Goal: Information Seeking & Learning: Find specific fact

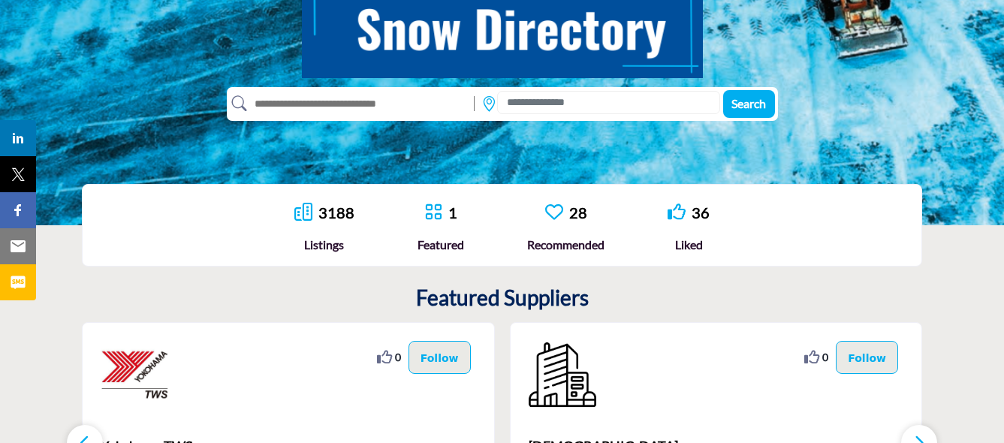
scroll to position [229, 0]
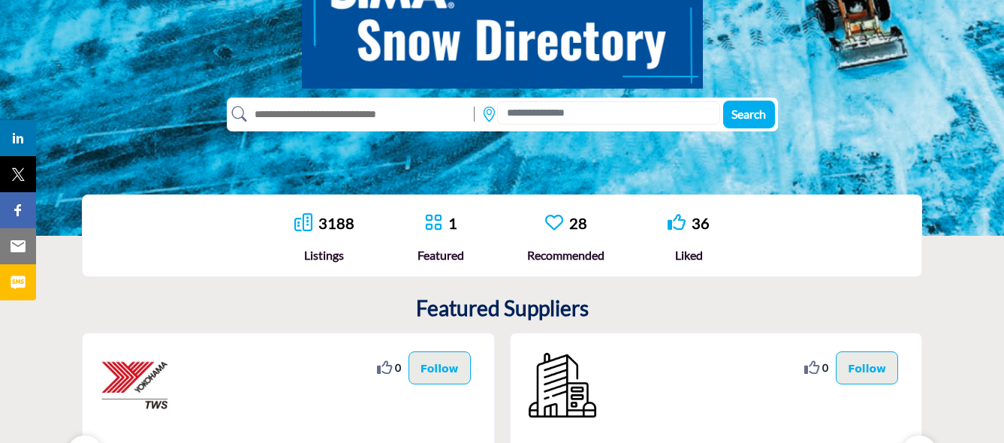
click at [264, 114] on input "text" at bounding box center [357, 114] width 220 height 24
type input "*"
type input "**********"
click at [750, 111] on span "Search" at bounding box center [748, 114] width 35 height 14
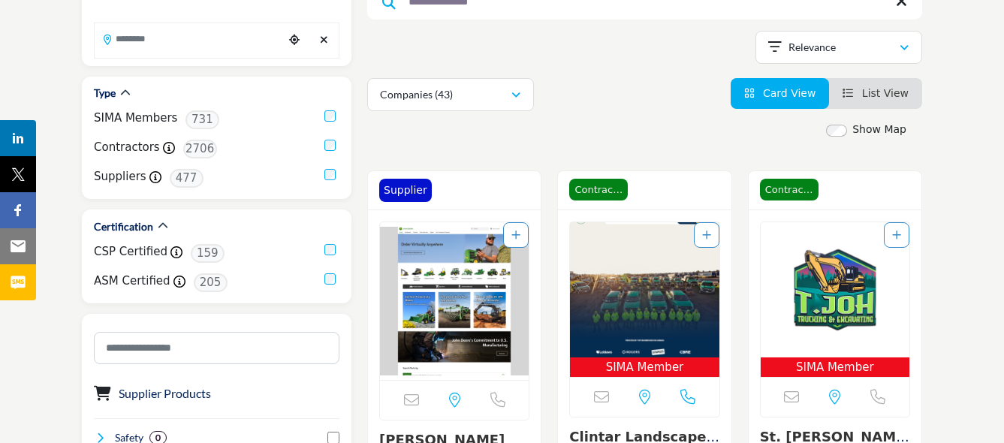
scroll to position [225, 0]
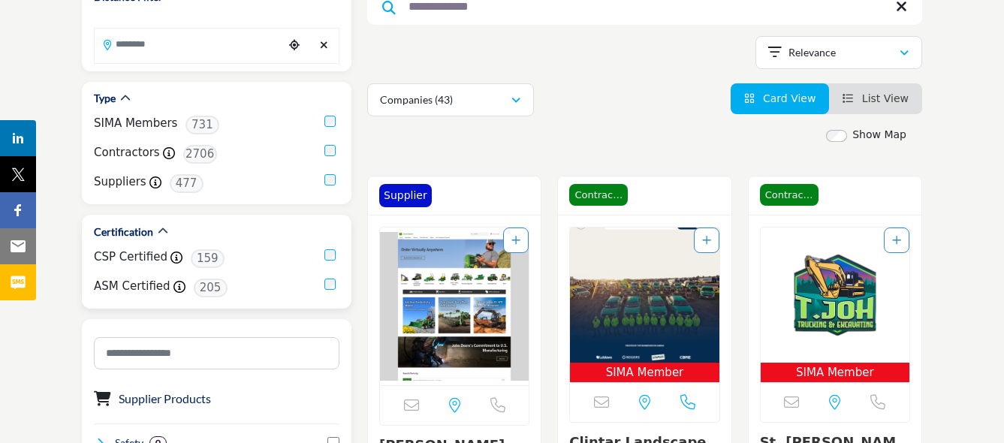
click at [110, 255] on label "CSP Certified" at bounding box center [131, 257] width 74 height 17
click at [110, 256] on label "CSP Certified" at bounding box center [131, 257] width 74 height 17
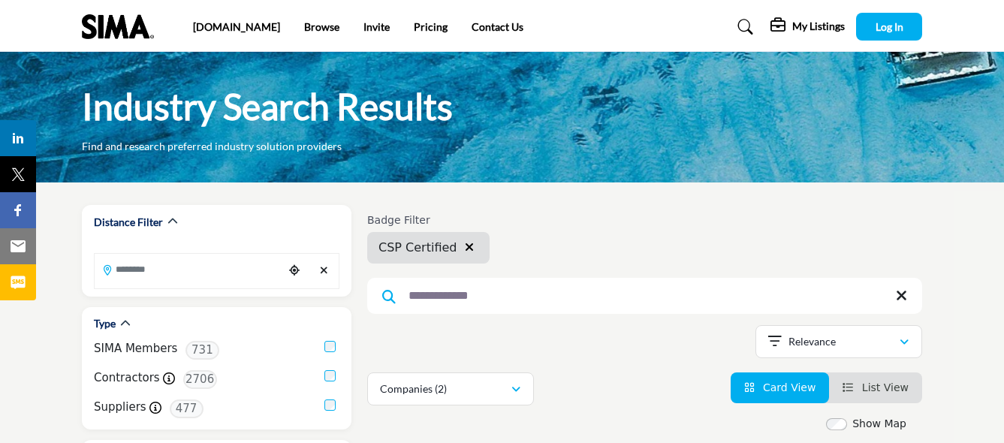
scroll to position [75, 0]
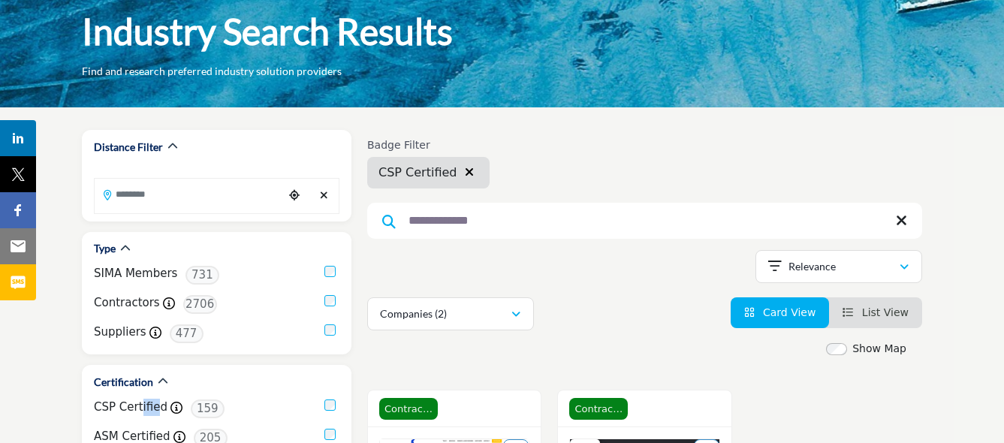
click at [790, 311] on span "Card View" at bounding box center [789, 312] width 53 height 12
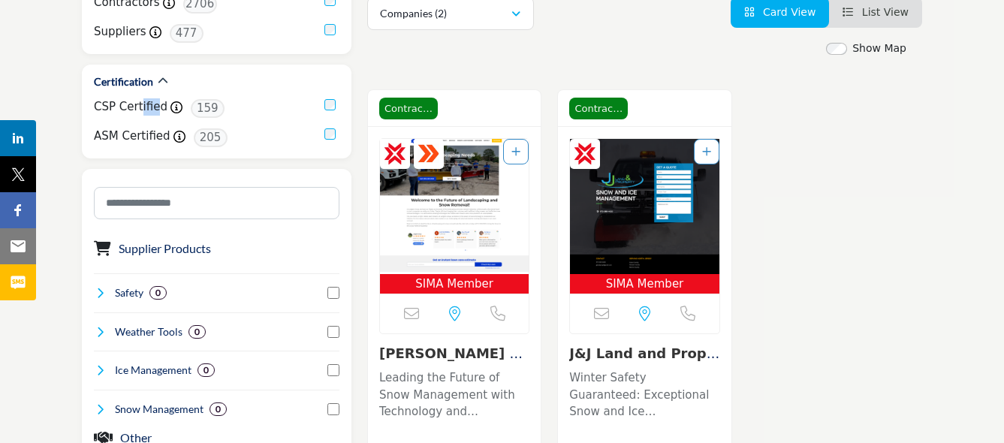
scroll to position [300, 0]
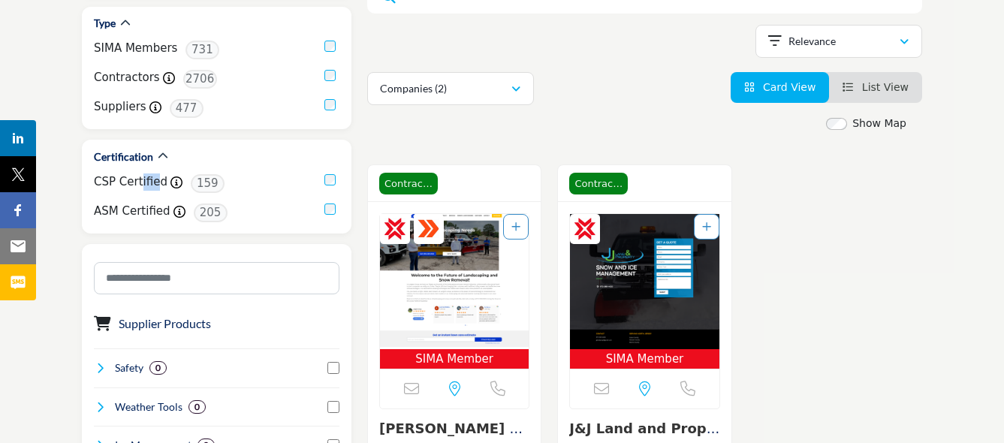
click at [872, 85] on span "List View" at bounding box center [885, 87] width 47 height 12
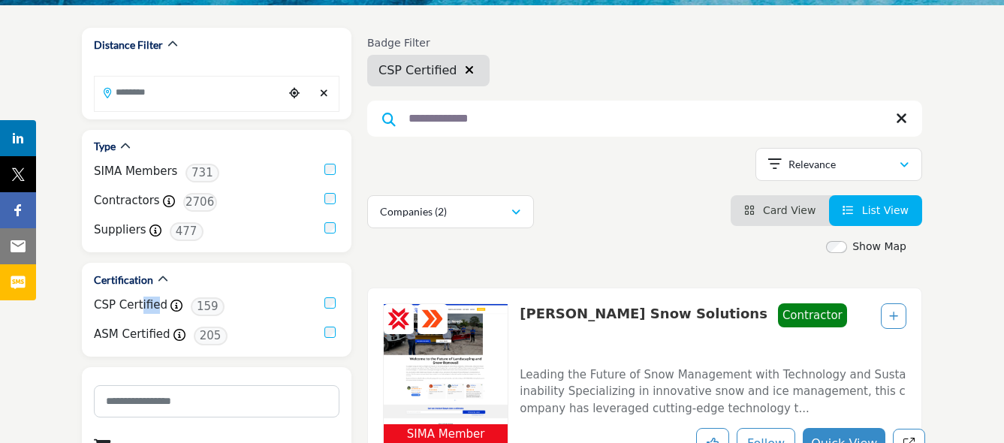
scroll to position [150, 0]
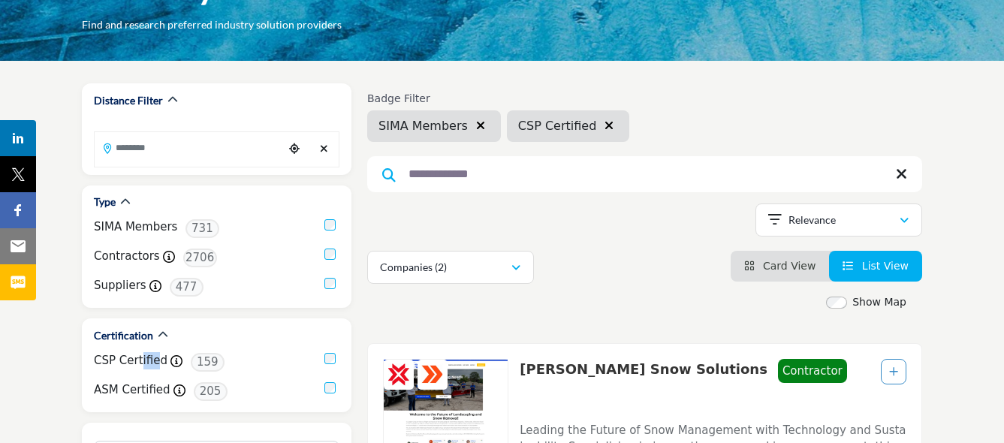
scroll to position [150, 0]
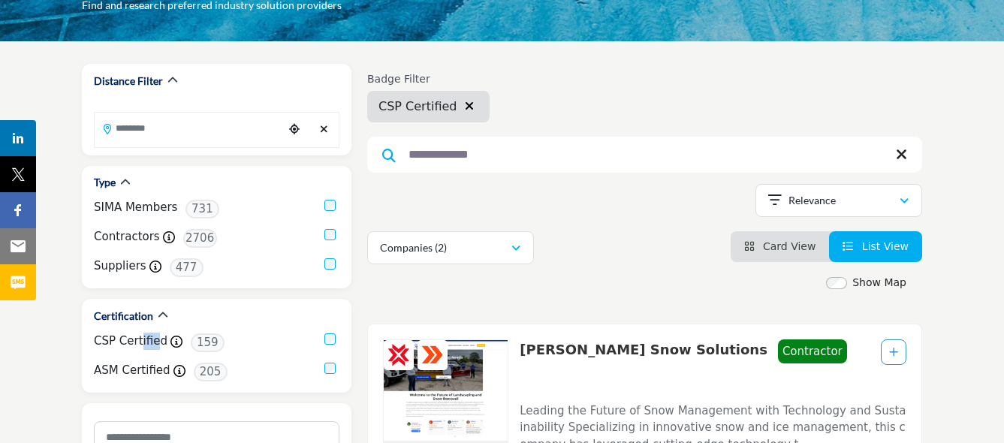
scroll to position [150, 0]
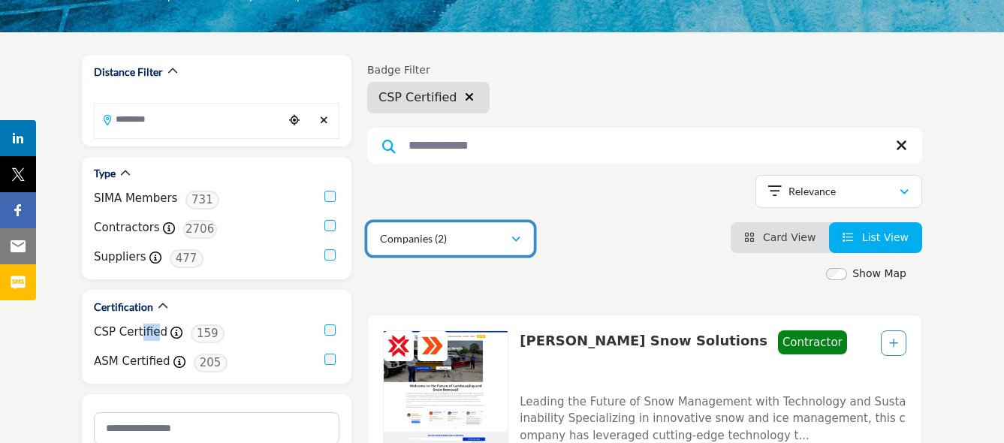
click at [512, 239] on icon "button" at bounding box center [515, 239] width 9 height 11
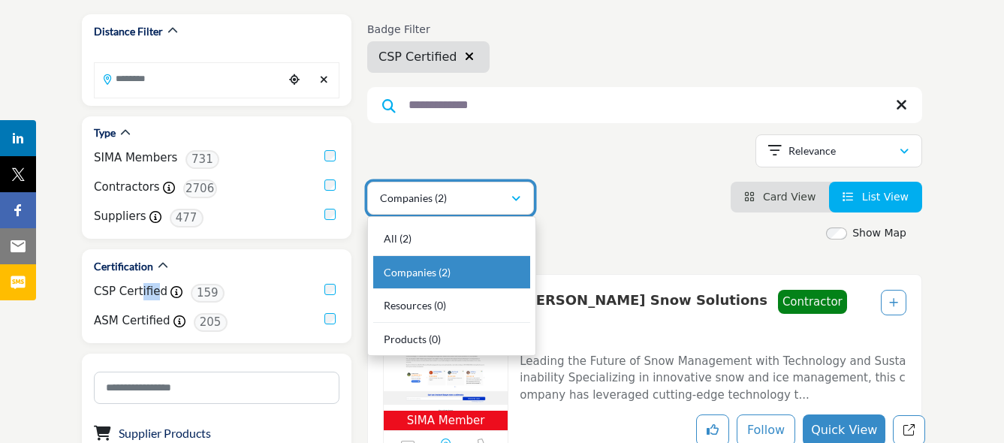
scroll to position [225, 0]
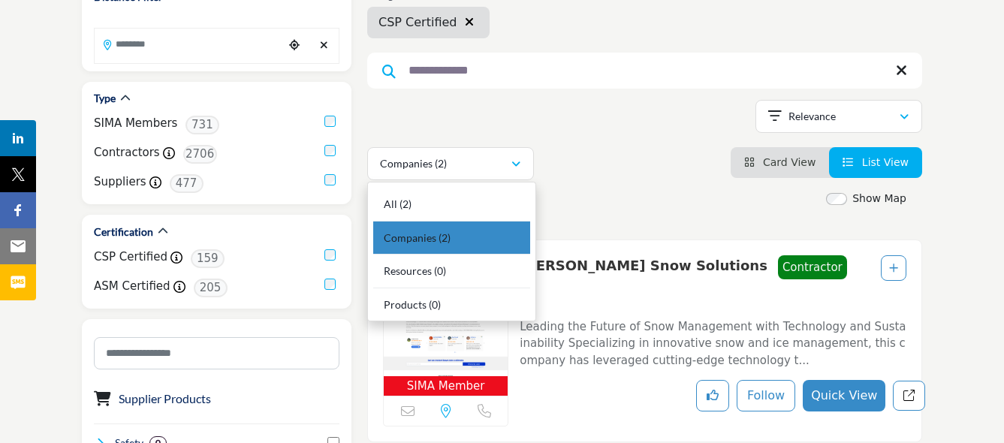
click at [414, 236] on span "Companies" at bounding box center [410, 237] width 53 height 13
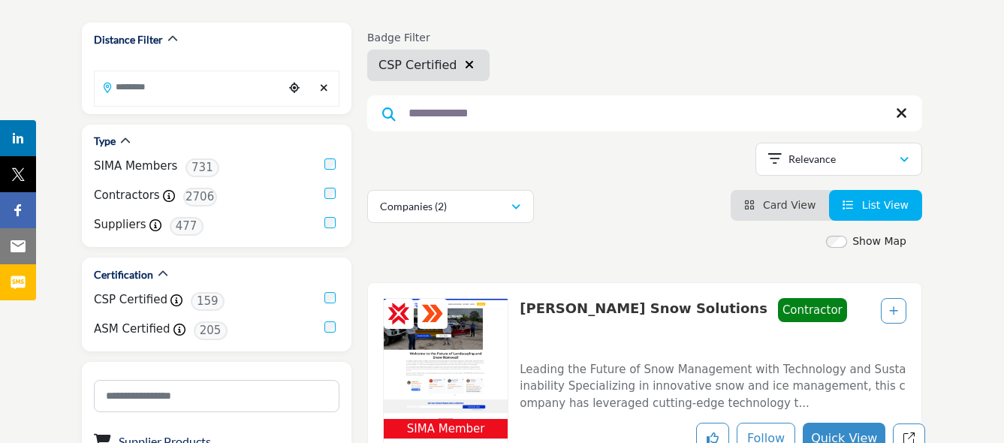
scroll to position [117, 0]
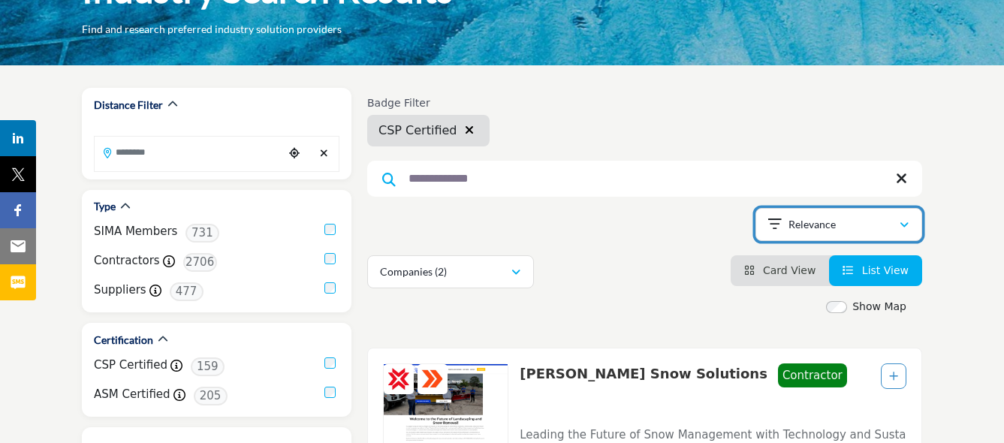
click at [901, 222] on icon "button" at bounding box center [904, 225] width 9 height 11
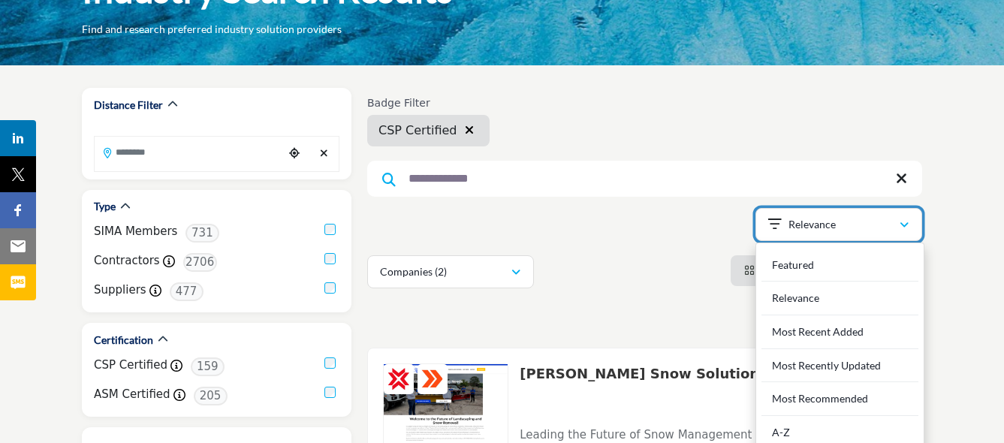
scroll to position [42, 0]
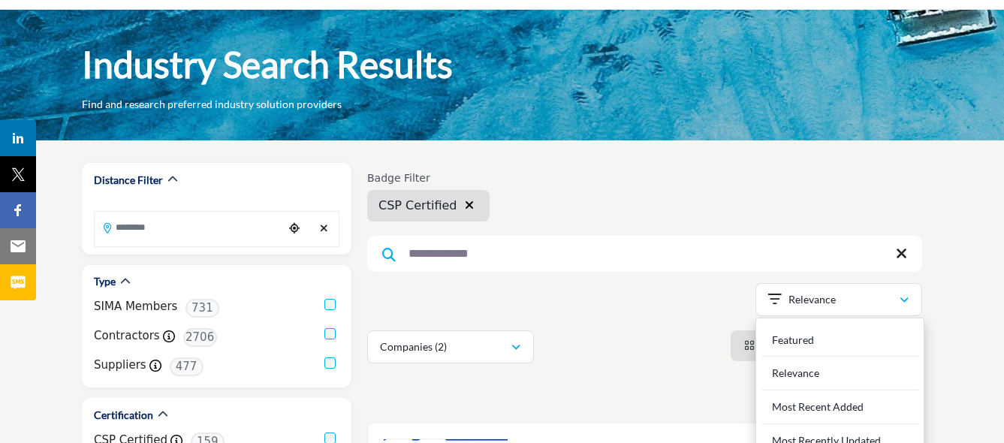
click at [618, 209] on div "Badge Filter CSP Certified" at bounding box center [644, 197] width 555 height 50
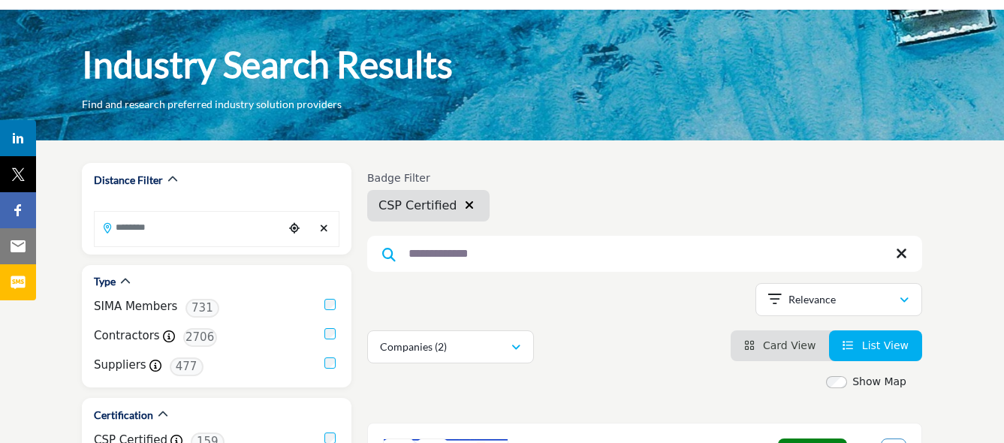
click at [389, 252] on icon at bounding box center [389, 255] width 14 height 14
click at [385, 252] on icon at bounding box center [389, 255] width 14 height 14
click at [435, 285] on div "Showing 2 results out of 2 For "[PERSON_NAME]" Relevance" at bounding box center [644, 302] width 555 height 38
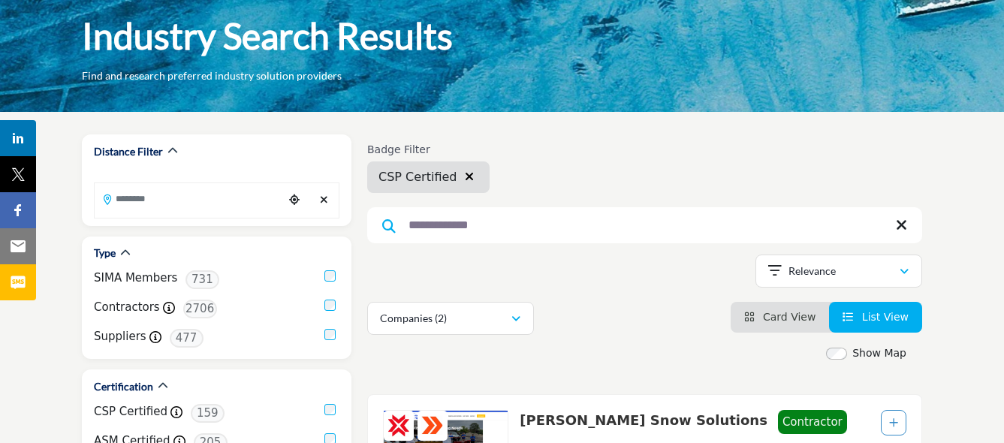
scroll to position [0, 0]
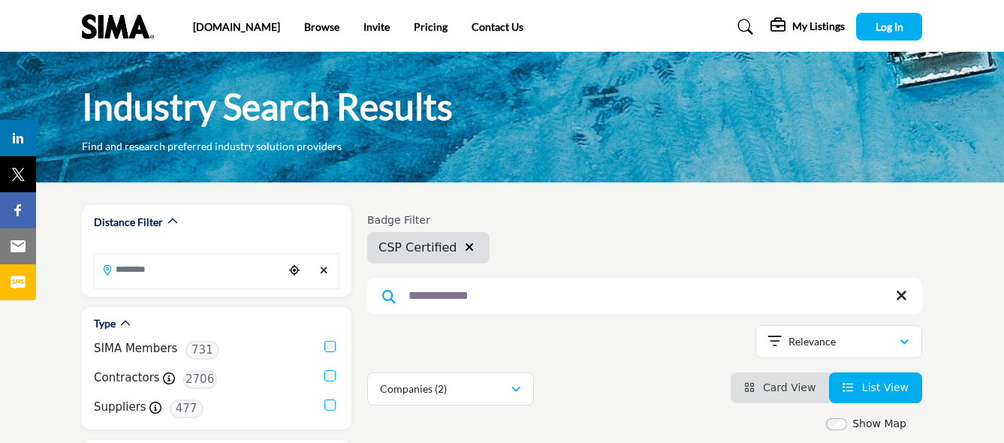
click at [689, 138] on div "Industry Search Results Find and research preferred industry solution providers" at bounding box center [502, 118] width 840 height 71
